Goal: Task Accomplishment & Management: Manage account settings

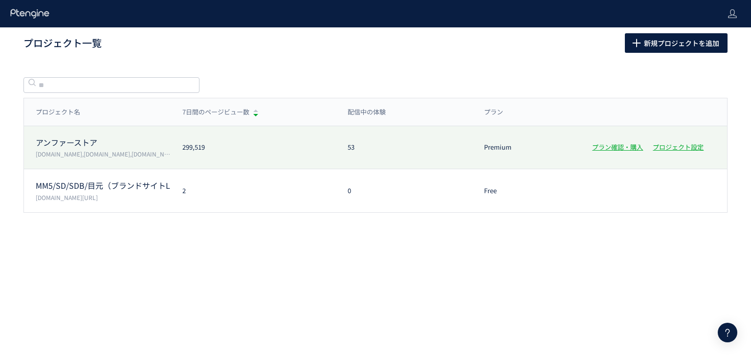
click at [76, 143] on p "アンファーストア" at bounding box center [103, 142] width 135 height 11
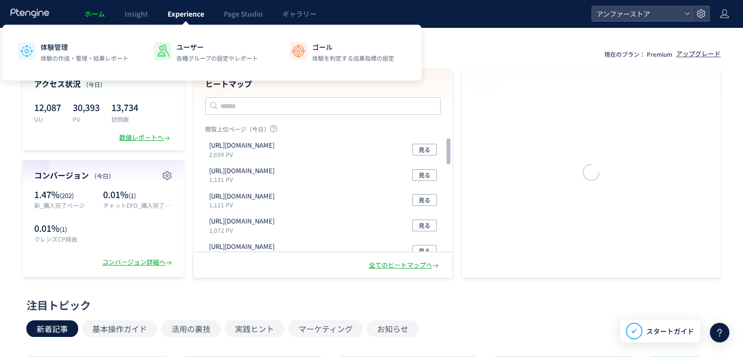
click at [196, 18] on span "Experience" at bounding box center [186, 14] width 37 height 10
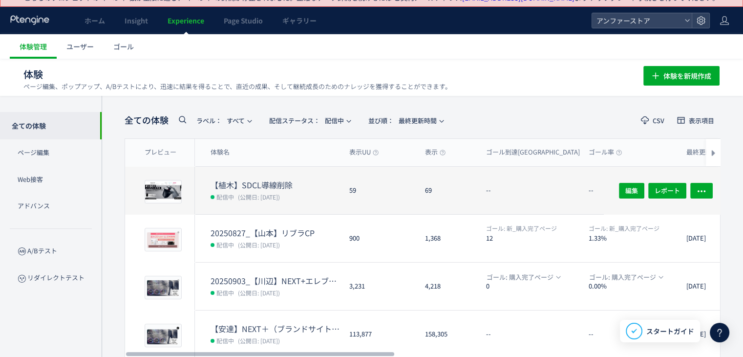
scroll to position [49, 0]
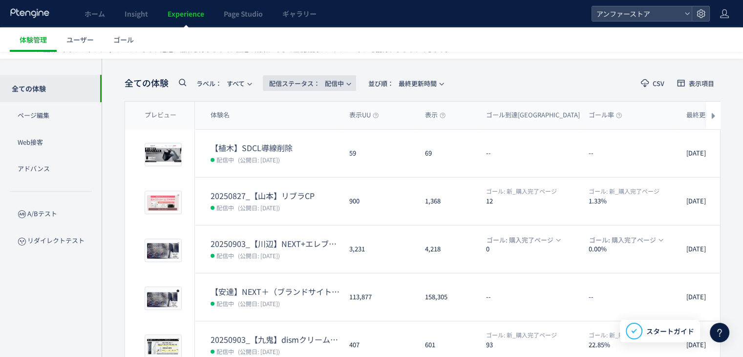
click at [350, 85] on icon "button" at bounding box center [349, 84] width 6 height 6
click at [319, 161] on li "停止中" at bounding box center [312, 163] width 40 height 18
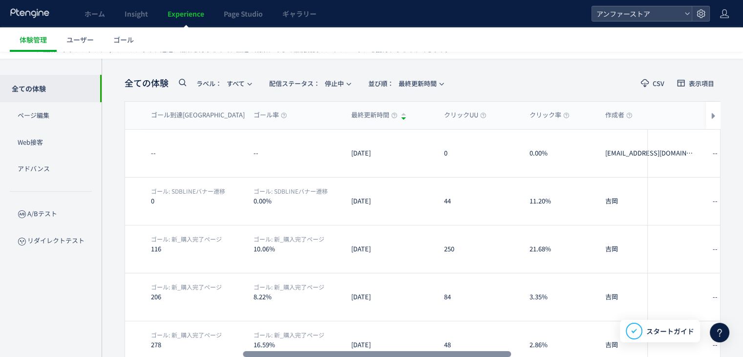
scroll to position [0, 337]
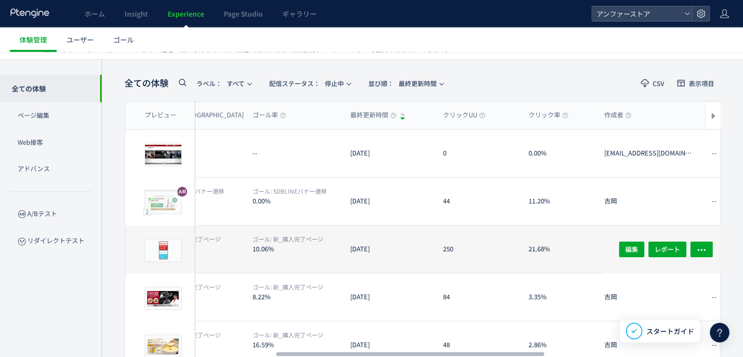
drag, startPoint x: 381, startPoint y: 354, endPoint x: 408, endPoint y: 267, distance: 91.4
click at [532, 351] on div at bounding box center [410, 354] width 268 height 6
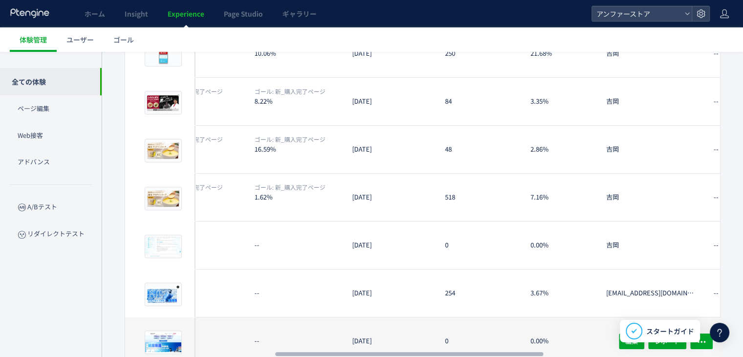
scroll to position [336, 0]
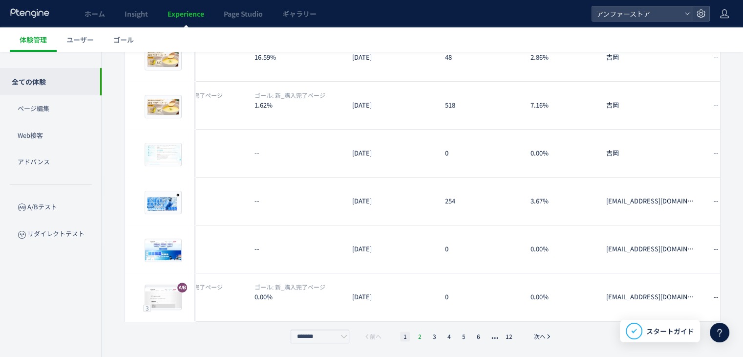
click at [420, 336] on li "2" at bounding box center [420, 336] width 10 height 10
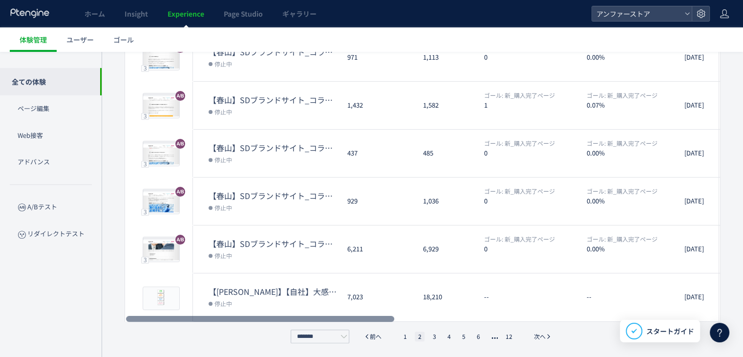
scroll to position [0, 0]
drag, startPoint x: 400, startPoint y: 315, endPoint x: 213, endPoint y: 315, distance: 187.2
click at [213, 316] on div at bounding box center [260, 319] width 268 height 6
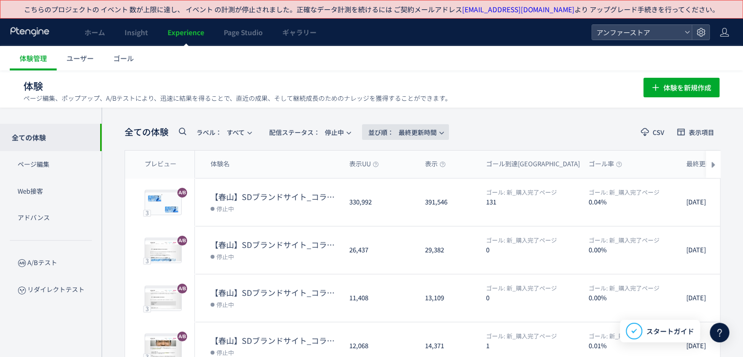
click at [445, 135] on button "並び順： 最終更新時間" at bounding box center [405, 132] width 87 height 16
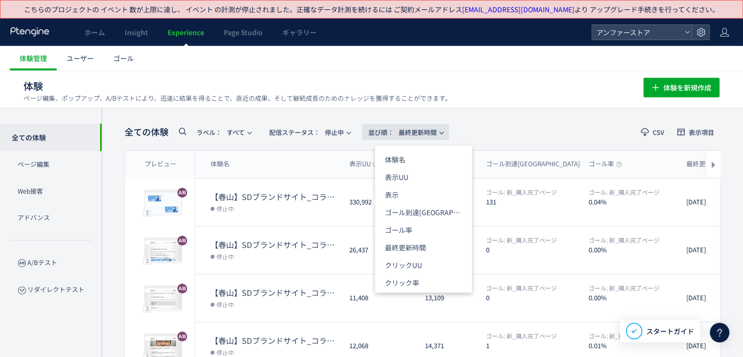
drag, startPoint x: 459, startPoint y: 124, endPoint x: 427, endPoint y: 124, distance: 32.3
click at [459, 123] on header "全ての体験 ラベル： すべて 配信ステータス​： 停止中 並び順： 最終更新時間 CSV 表示項目" at bounding box center [423, 132] width 596 height 20
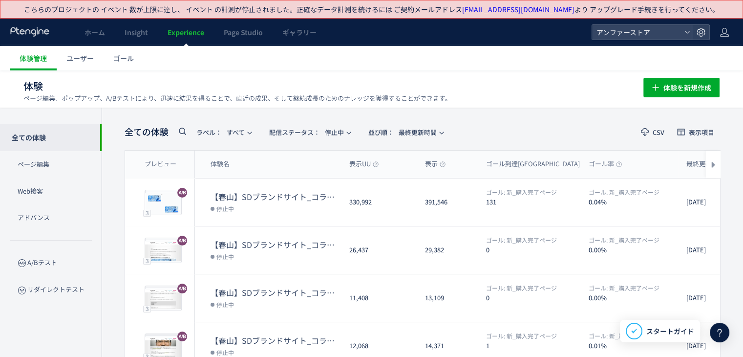
click at [467, 122] on header "全ての体験 ラベル： すべて 配信ステータス​： 停止中 並び順： 最終更新時間 CSV 表示項目" at bounding box center [423, 132] width 596 height 20
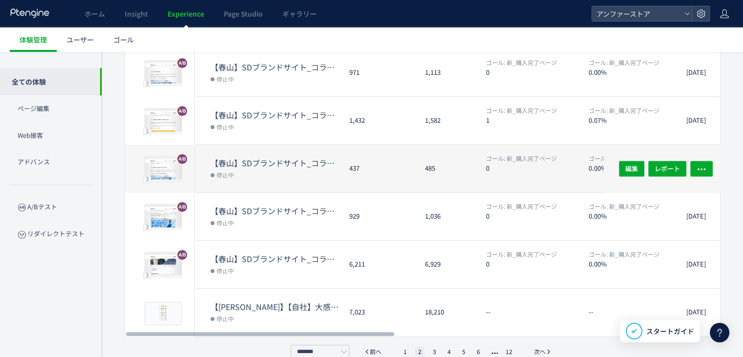
scroll to position [336, 0]
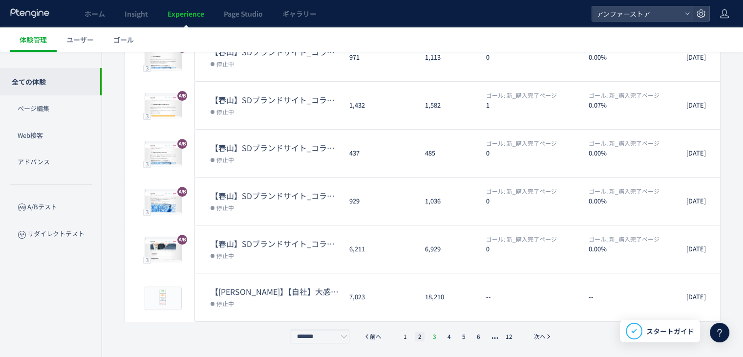
click at [434, 337] on li "3" at bounding box center [435, 336] width 10 height 10
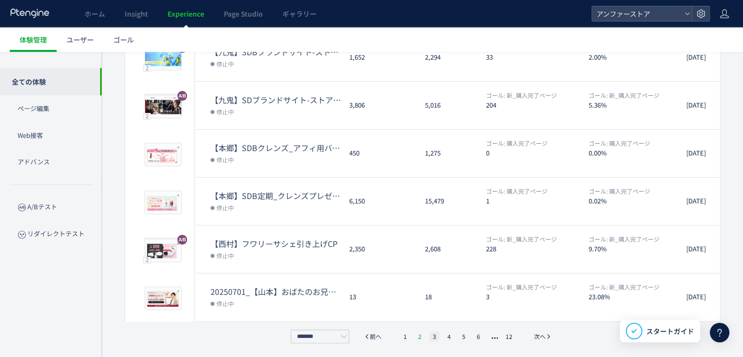
click at [419, 338] on li "2" at bounding box center [420, 336] width 10 height 10
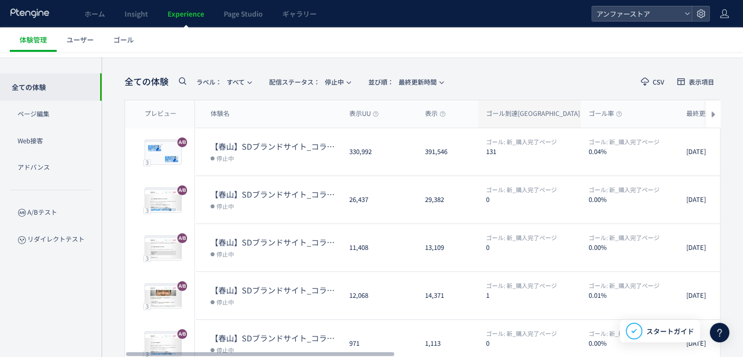
scroll to position [0, 0]
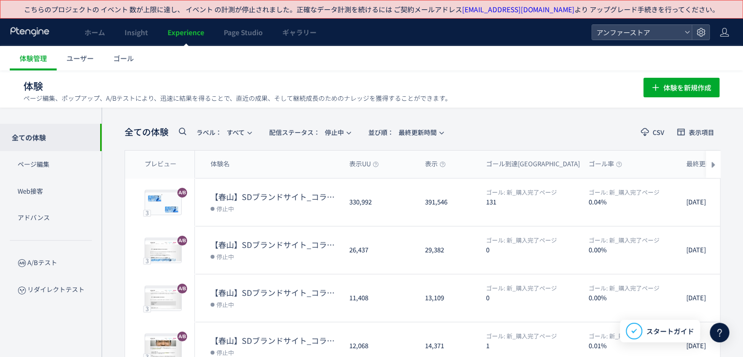
click at [518, 130] on header "全ての体験 ラベル： すべて 配信ステータス​： 停止中 並び順： 最終更新時間 CSV 表示項目" at bounding box center [423, 132] width 596 height 20
